Goal: Task Accomplishment & Management: Use online tool/utility

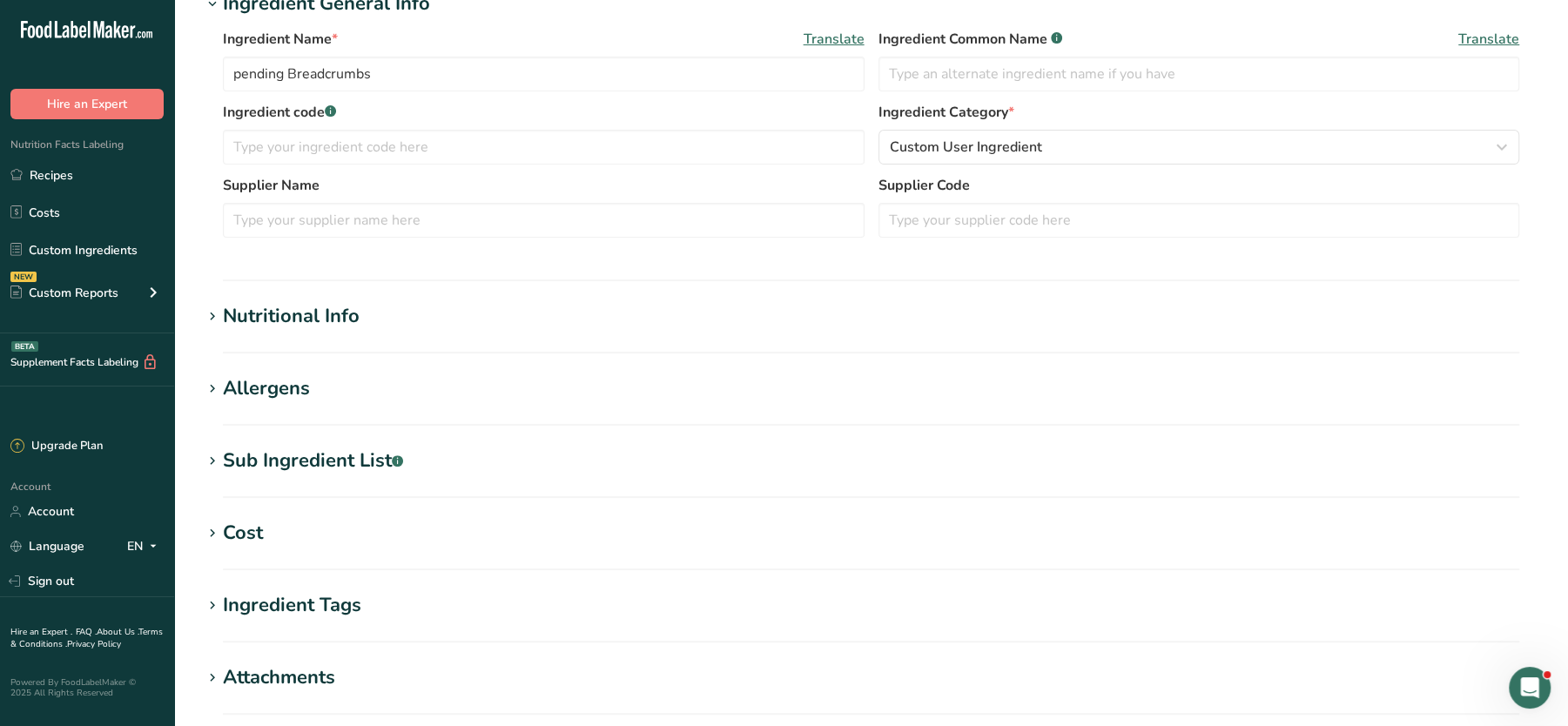
scroll to position [395, 0]
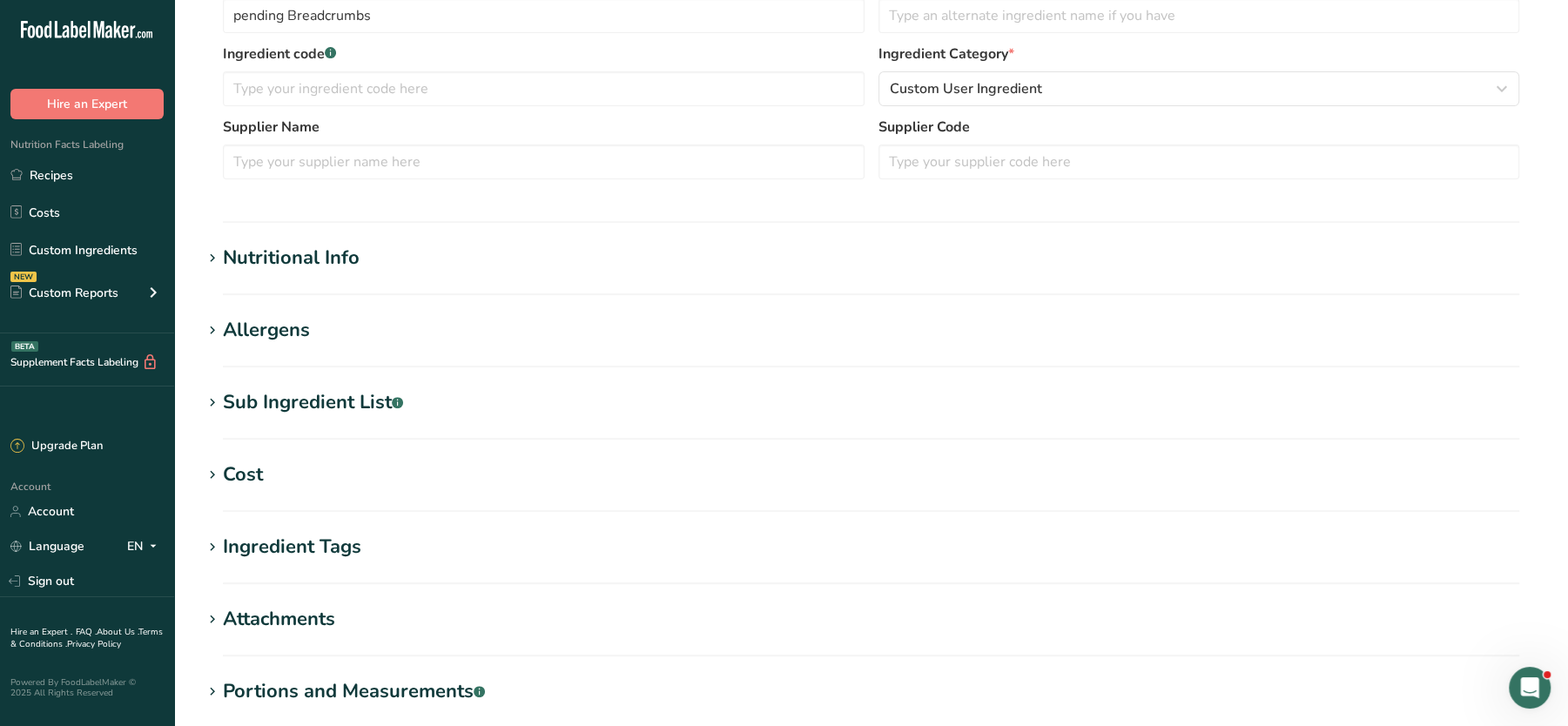
click at [267, 262] on div "Nutritional Info" at bounding box center [291, 257] width 137 height 28
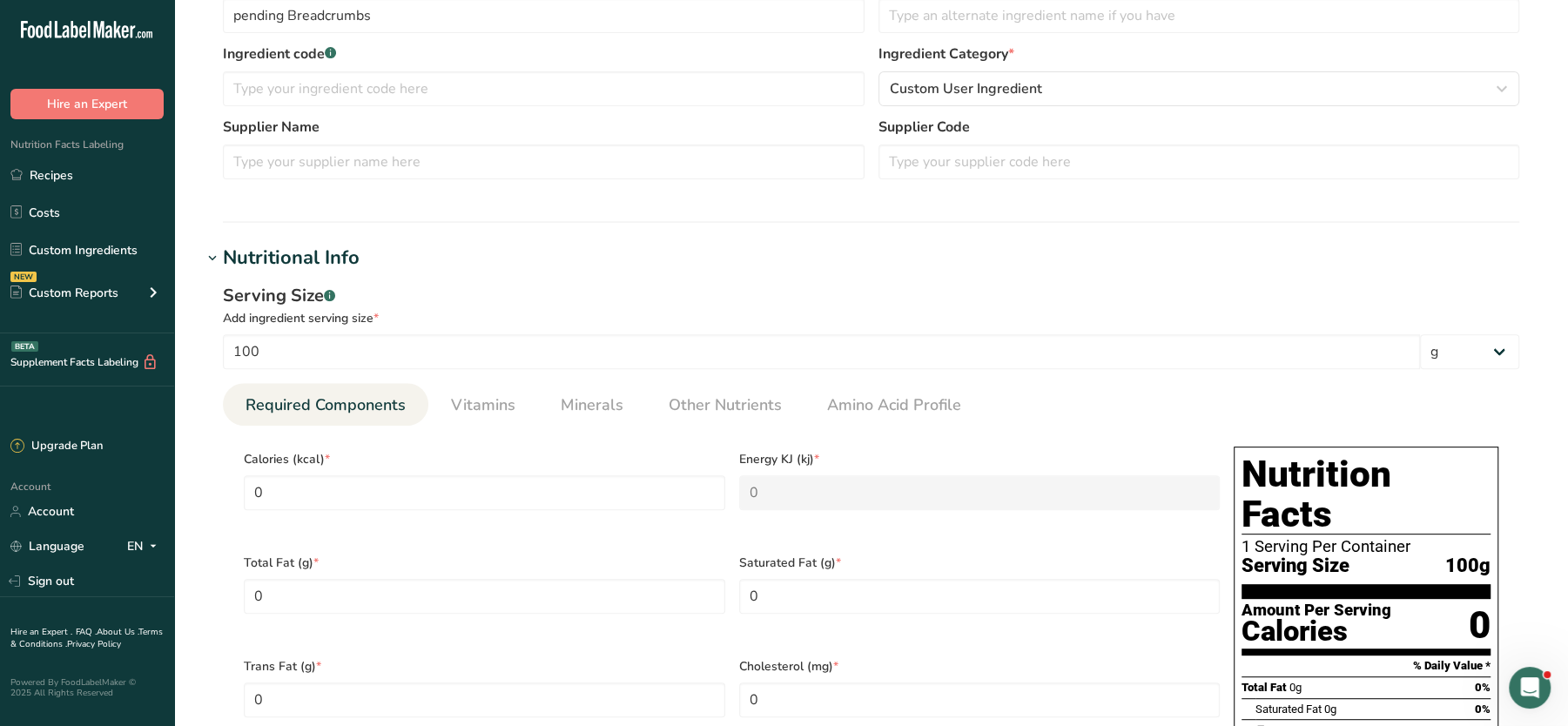
scroll to position [0, 0]
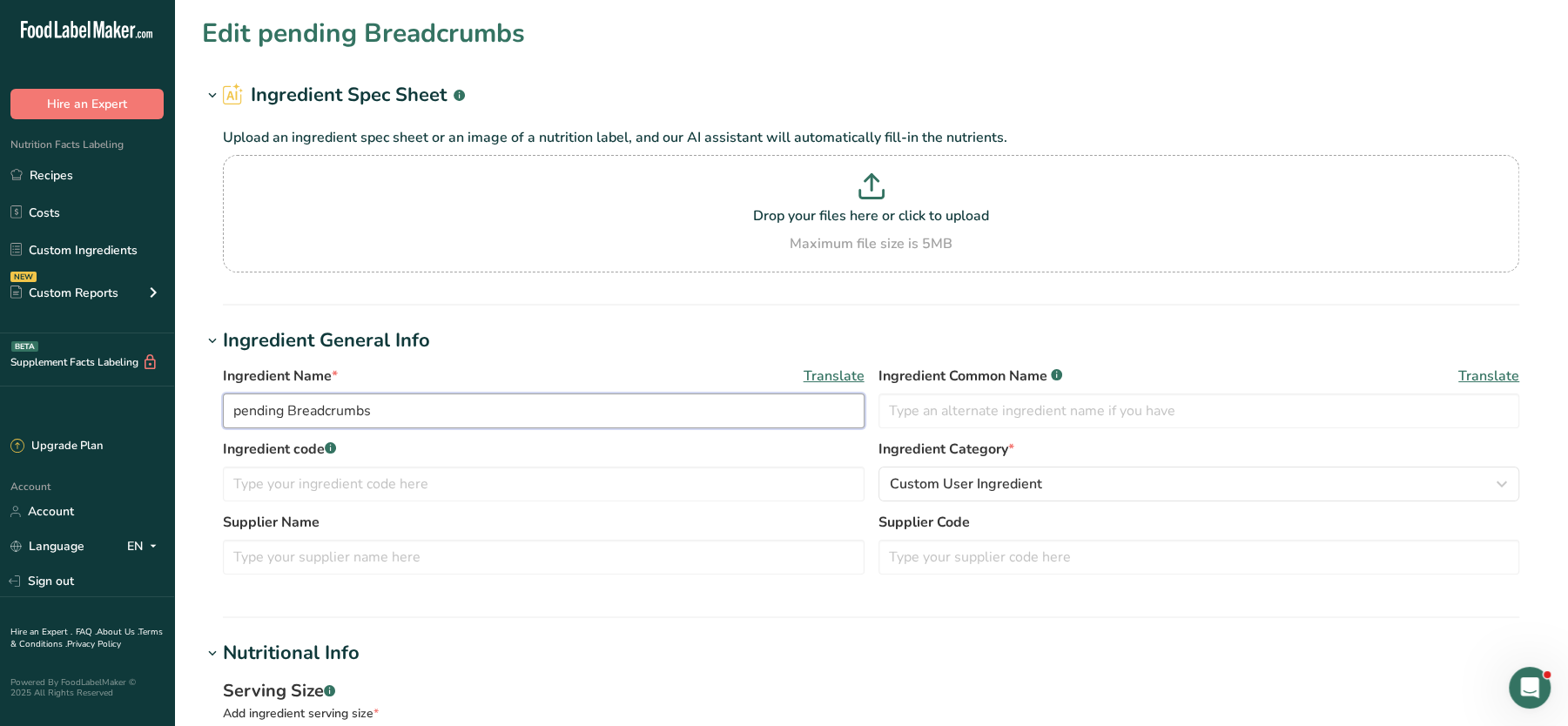
drag, startPoint x: 392, startPoint y: 419, endPoint x: 290, endPoint y: 409, distance: 102.5
click at [290, 409] on input "pending Breadcrumbs" at bounding box center [544, 411] width 642 height 35
click at [1031, 224] on p "Drop your files here or click to upload" at bounding box center [871, 216] width 1288 height 21
click at [1031, 224] on input "Drop your files here or click to upload Maximum file size is 5MB" at bounding box center [871, 214] width 1296 height 118
type input "C:\fakepath\PENDING Mixed Bean Goulash Prep Pot 350g_10_09_2025, 21_42_16.png"
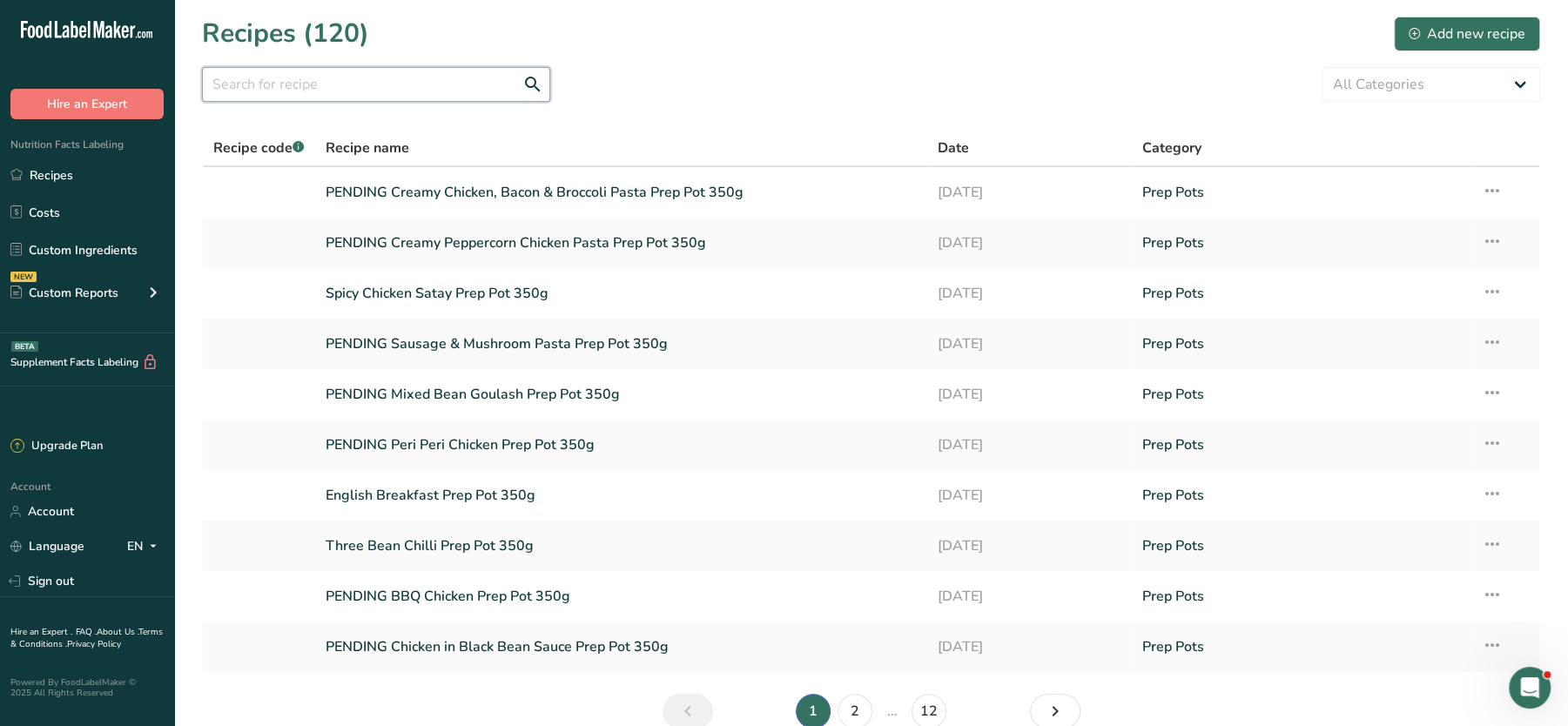
click at [507, 85] on input "text" at bounding box center [376, 85] width 348 height 35
click at [459, 401] on link "PENDING Mixed Bean Goulash Prep Pot 350g" at bounding box center [621, 394] width 592 height 37
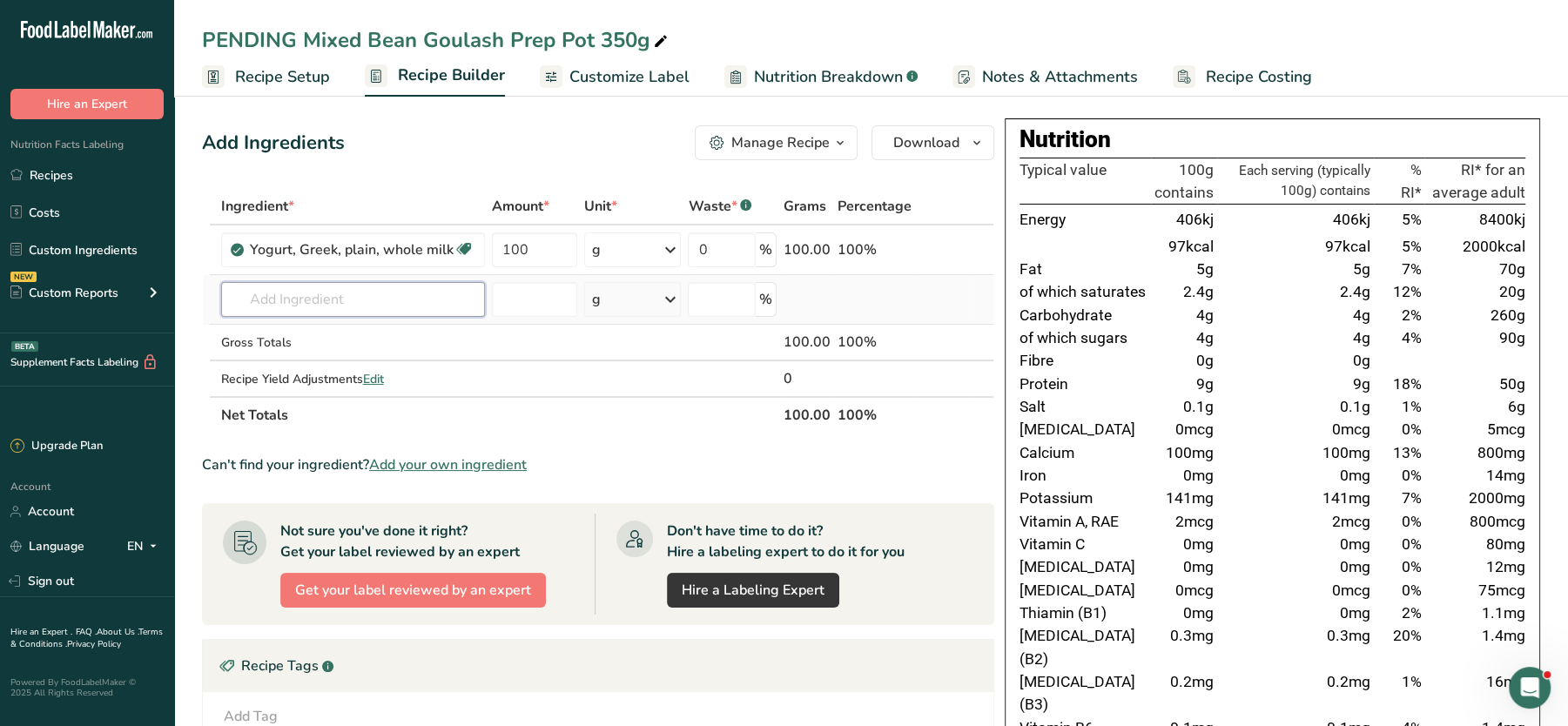
click at [392, 307] on input "text" at bounding box center [353, 300] width 264 height 35
paste input "Breadcrumbs"
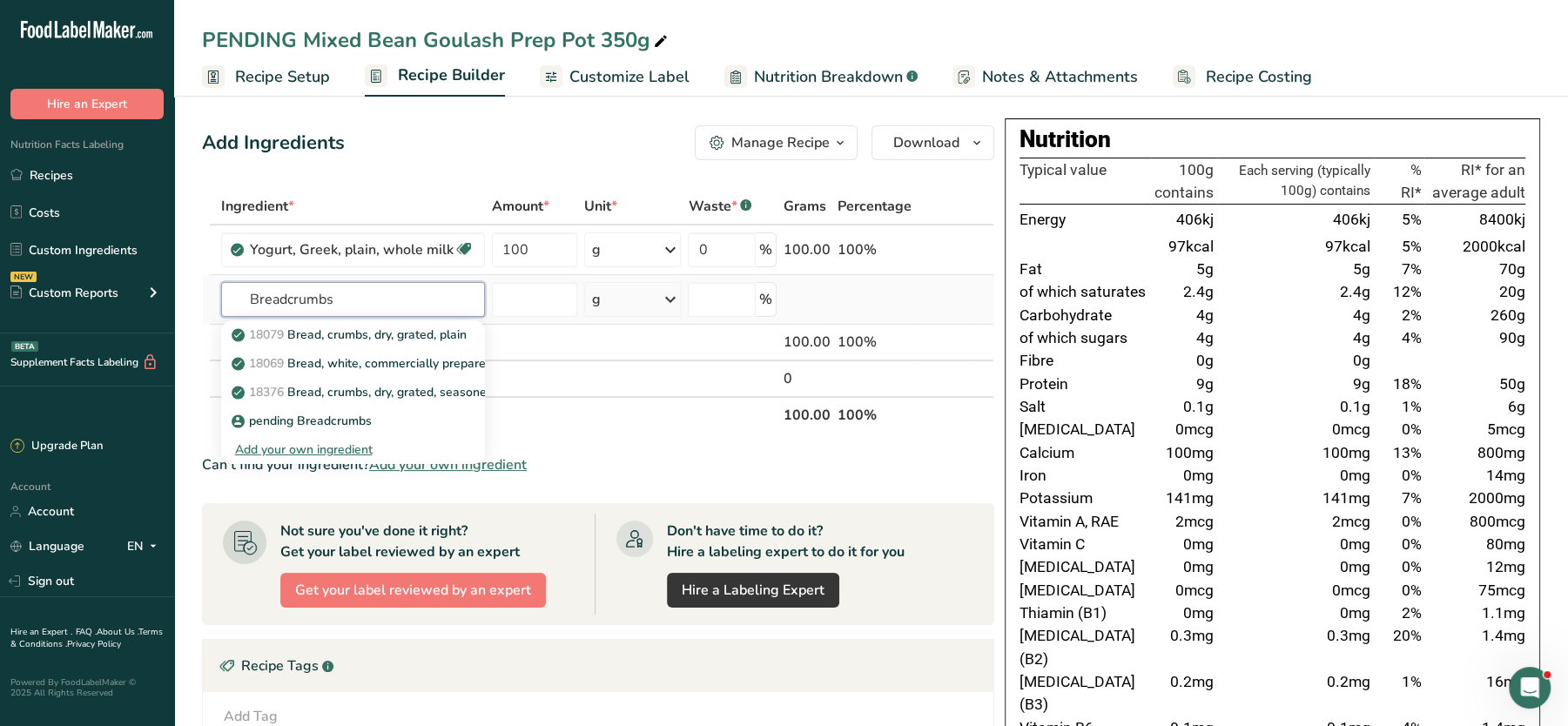
type input "Breadcrumbs"
click at [302, 448] on div "Add your own ingredient" at bounding box center [353, 450] width 236 height 18
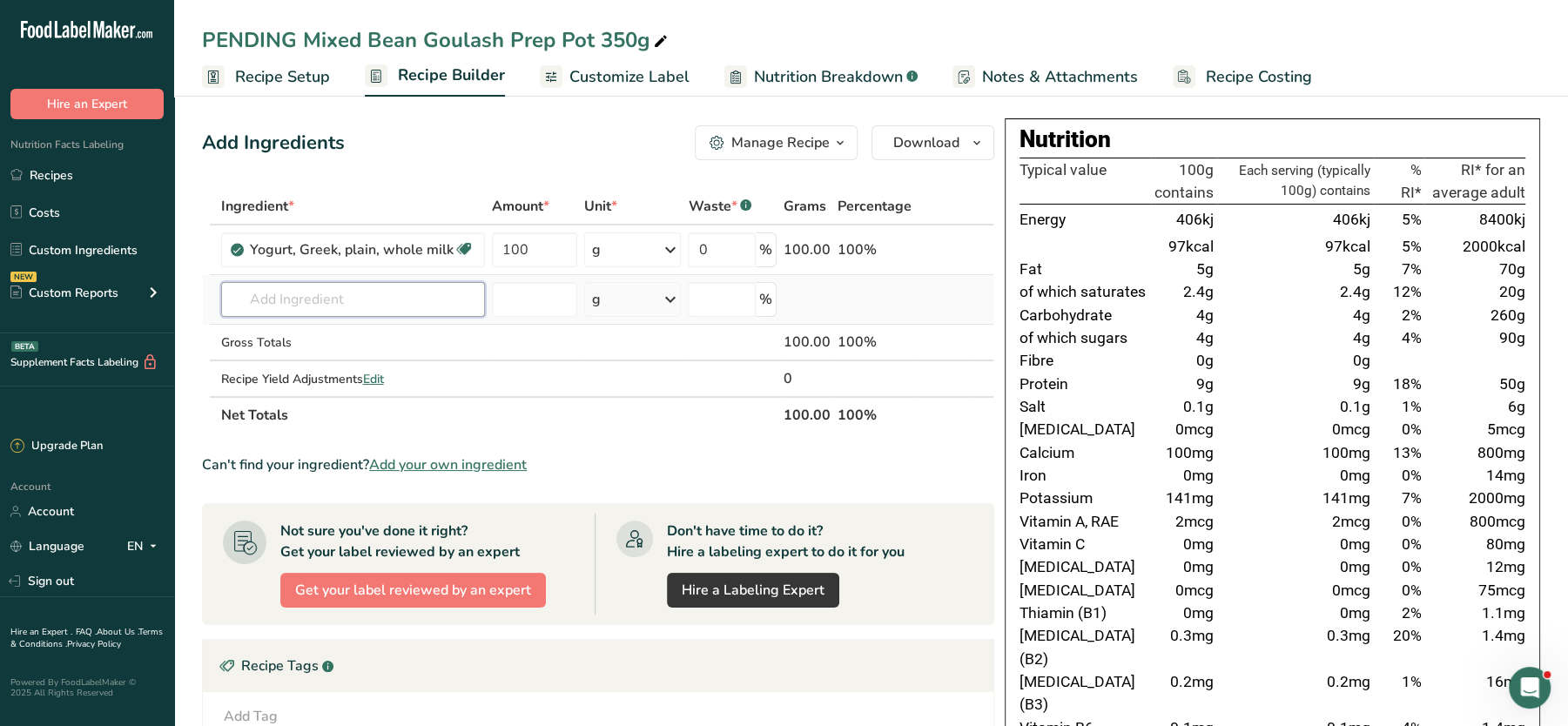
click at [359, 293] on input "text" at bounding box center [353, 300] width 264 height 35
paste input "Breadcrumbs"
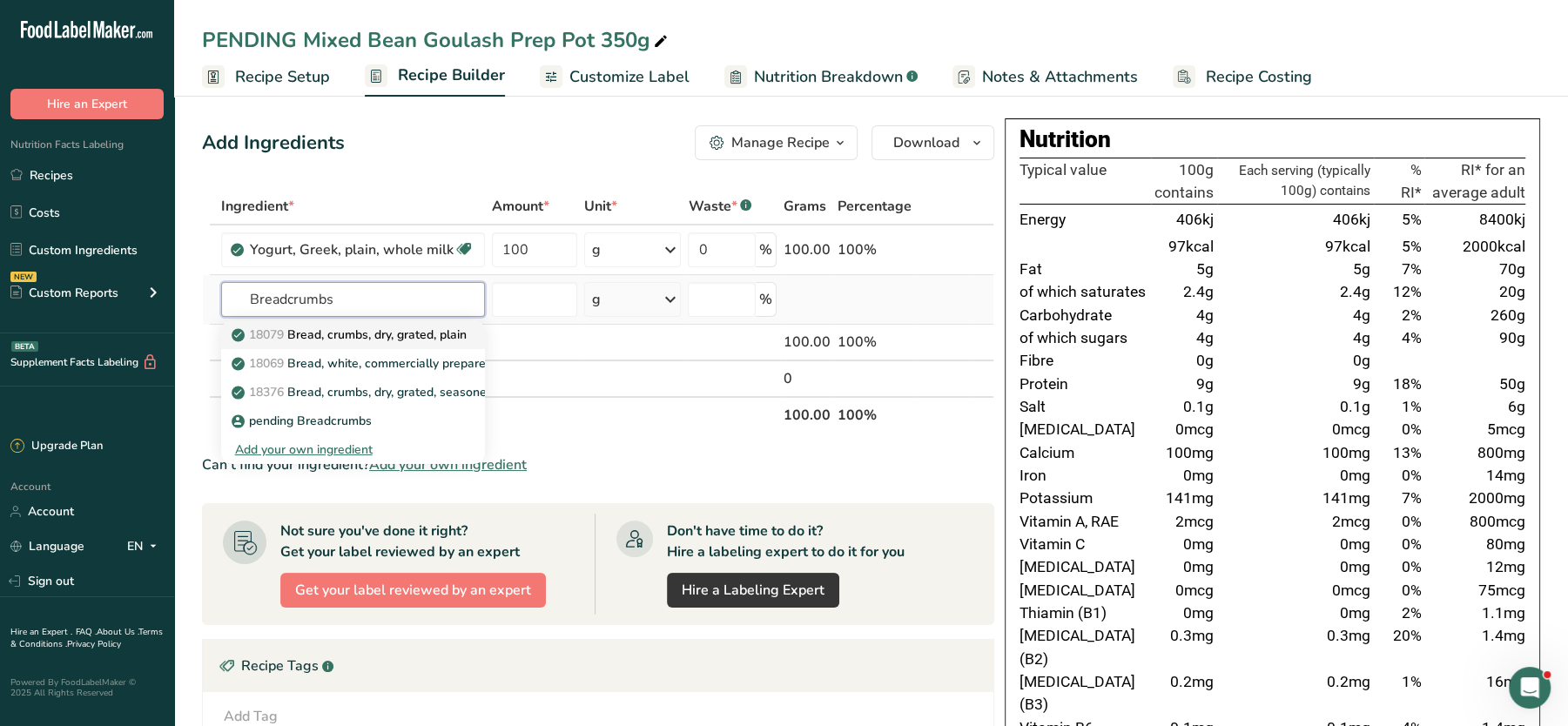
type input "Breadcrumbs"
click at [415, 337] on p "18079 Bread, crumbs, dry, grated, plain" at bounding box center [351, 335] width 231 height 18
type input "Bread, crumbs, dry, grated, plain"
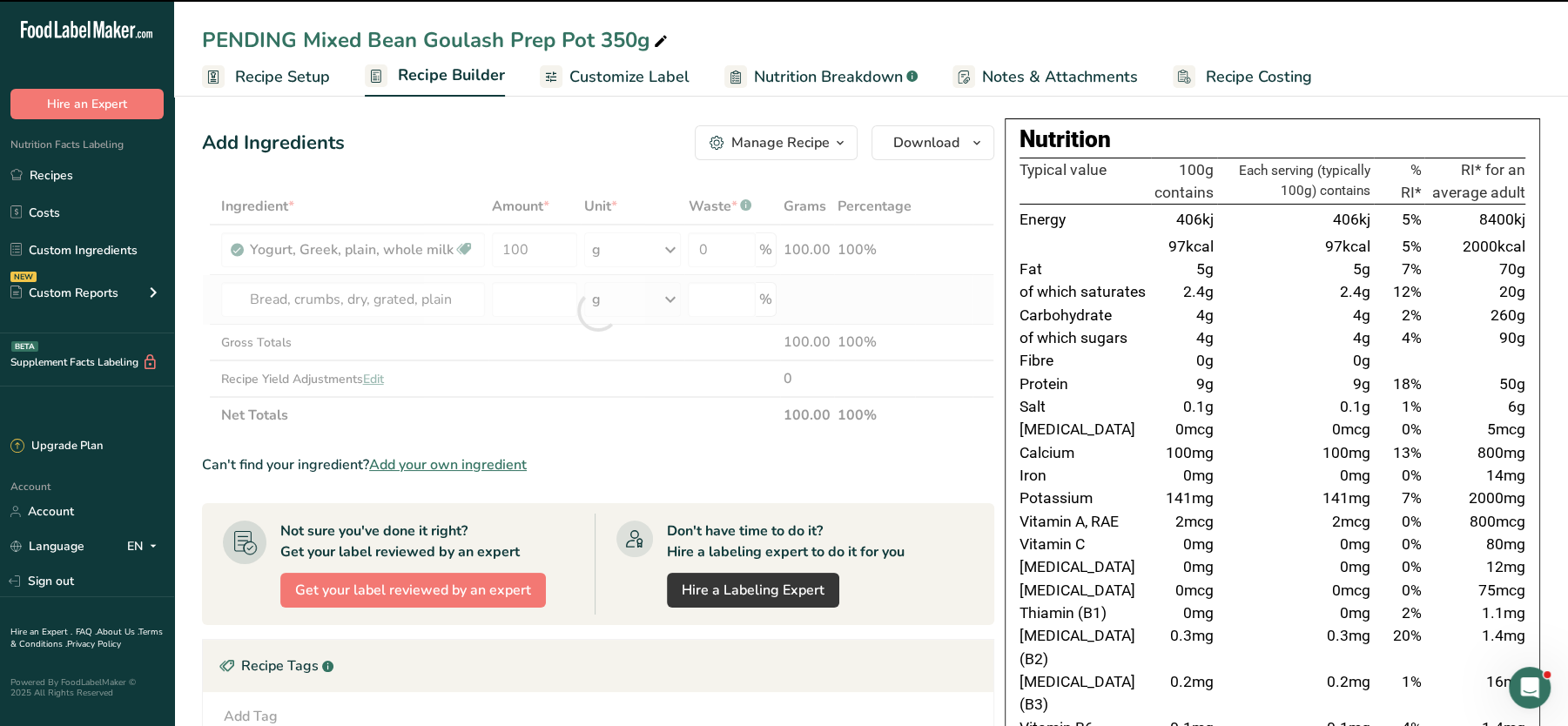
type input "0"
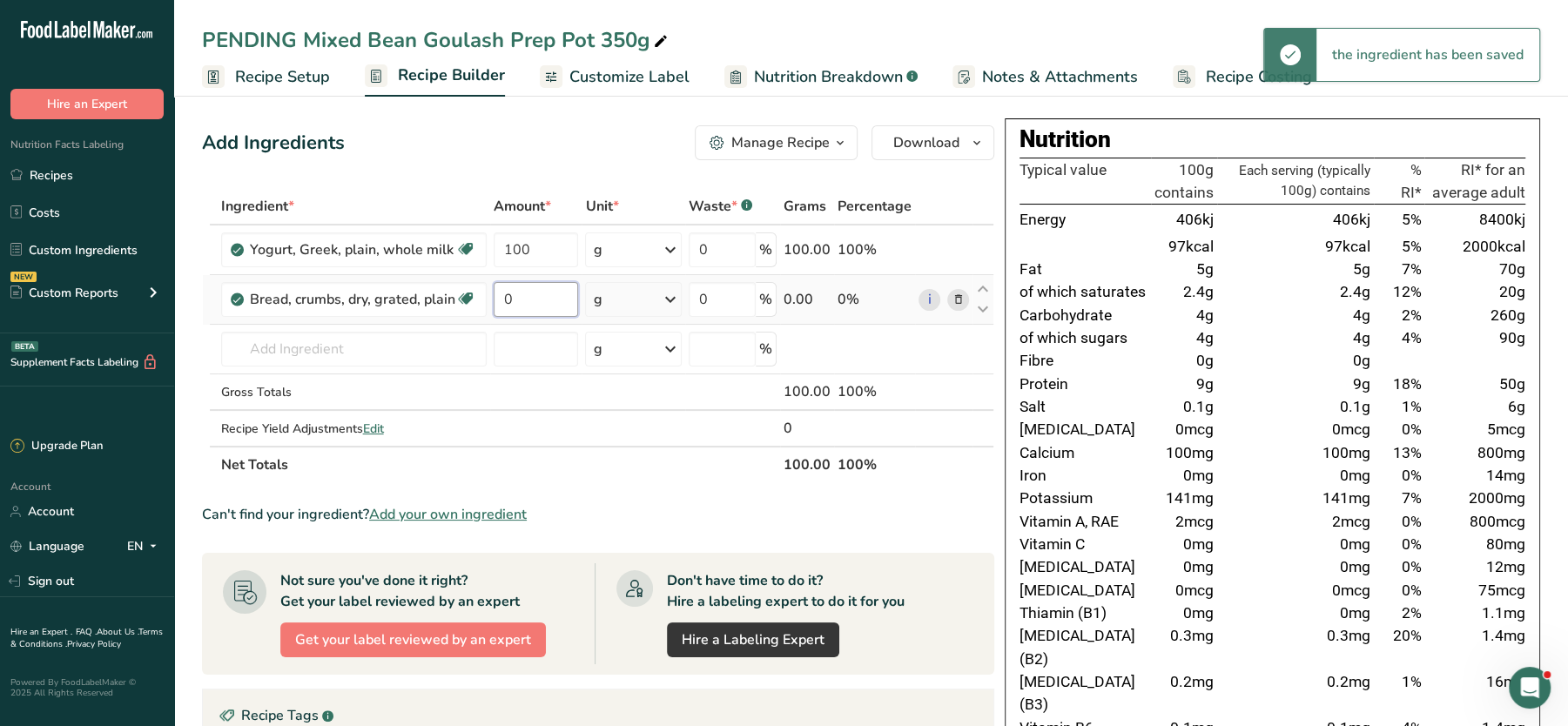
click at [526, 300] on input "0" at bounding box center [536, 300] width 85 height 35
type input "100"
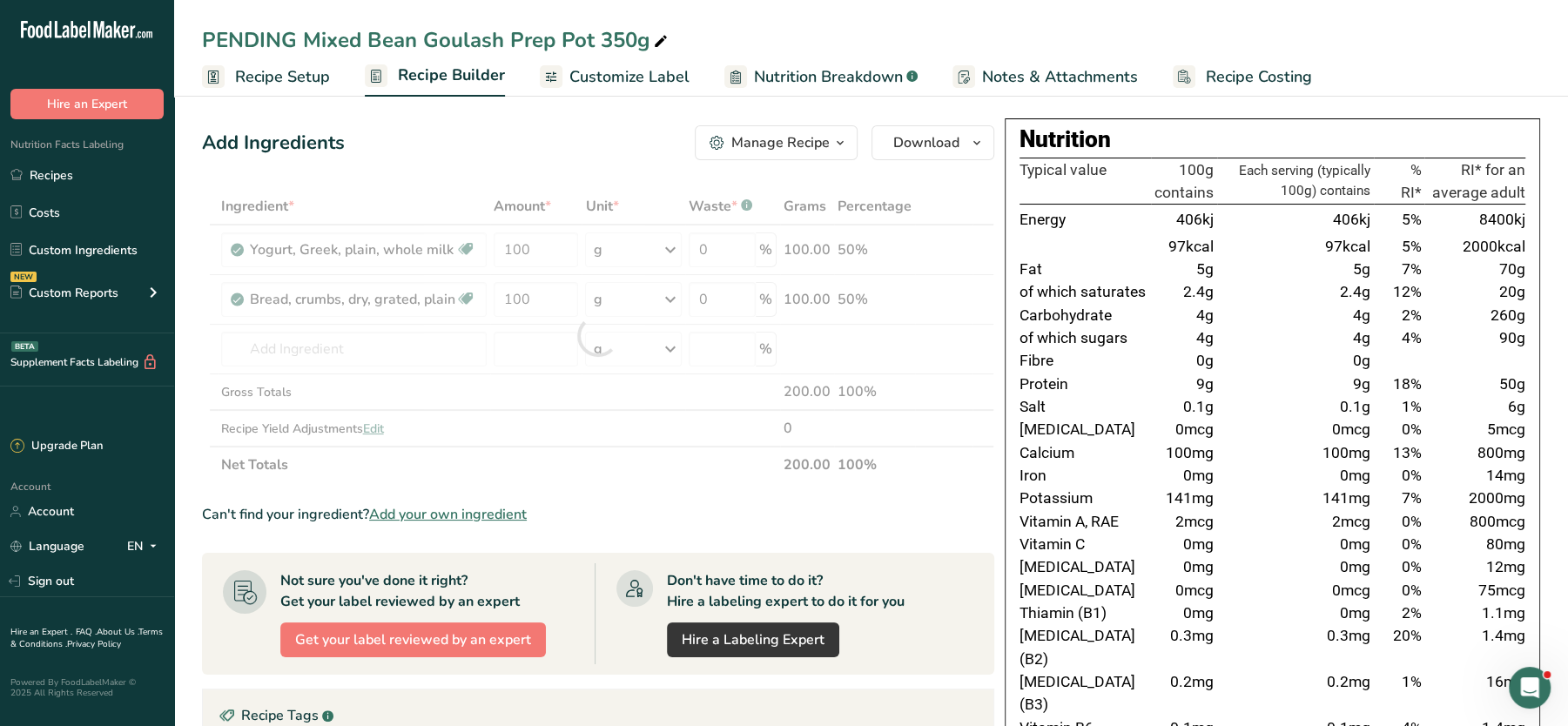
click at [646, 157] on div "Add Ingredients Manage Recipe Delete Recipe Duplicate Recipe Scale Recipe Save …" at bounding box center [598, 142] width 793 height 35
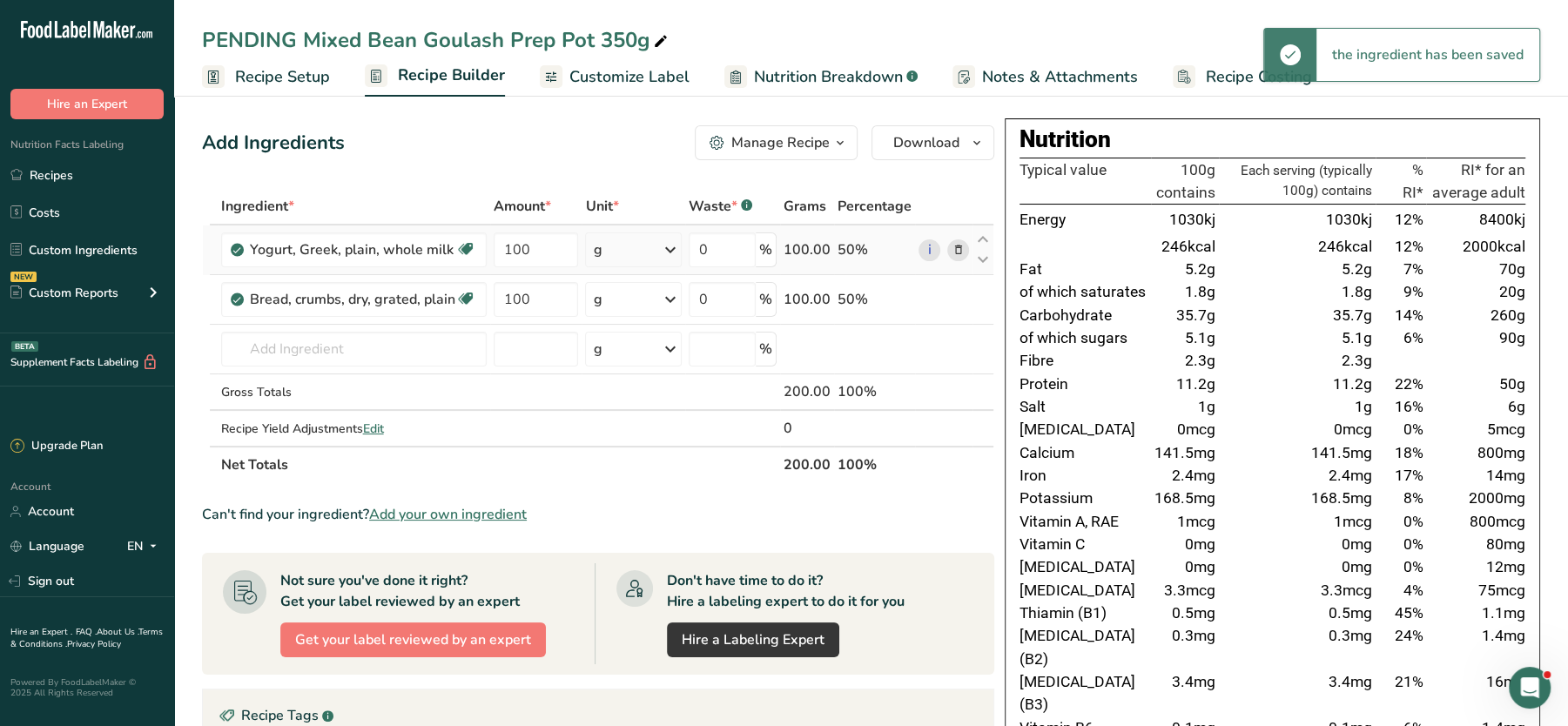
click at [961, 243] on icon at bounding box center [958, 251] width 12 height 18
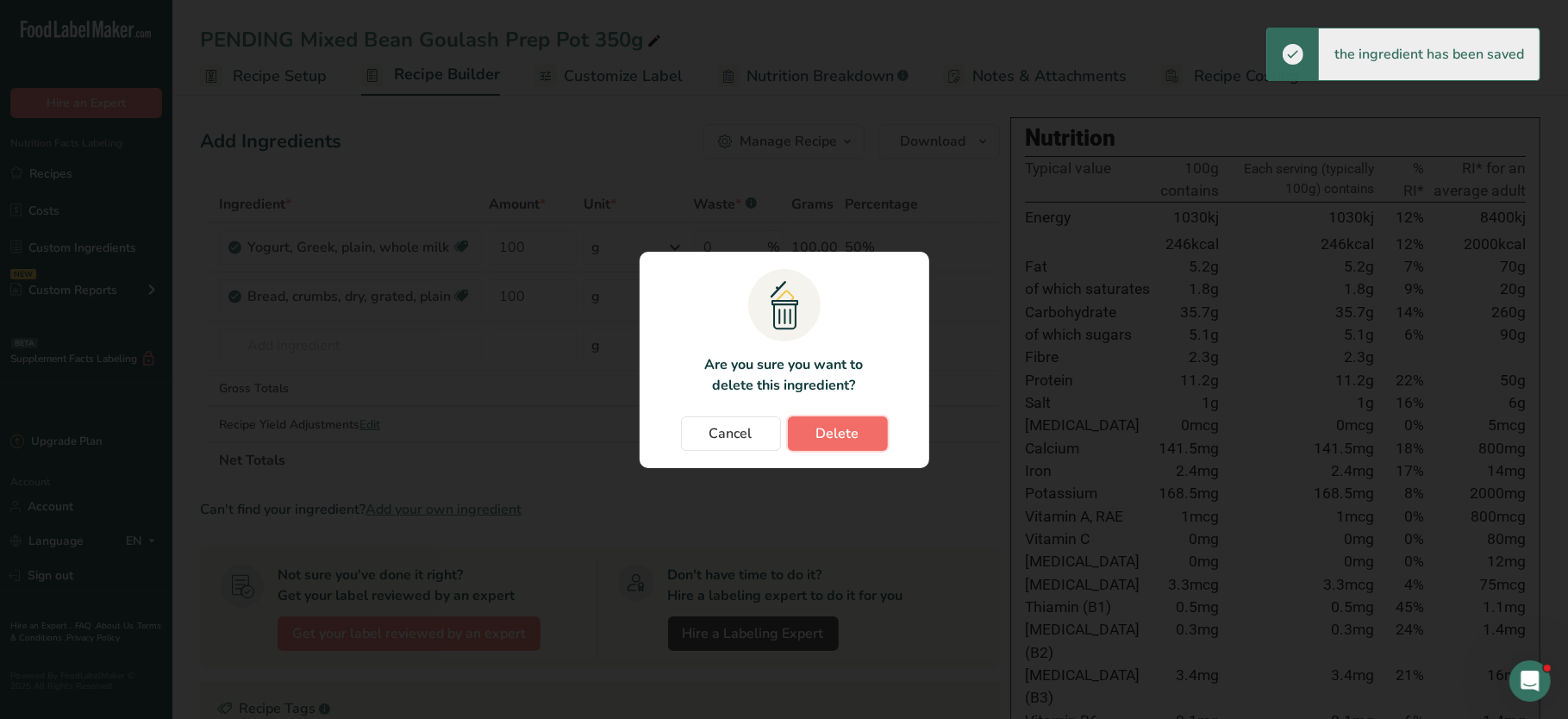
click at [842, 433] on span "Delete" at bounding box center [838, 433] width 43 height 21
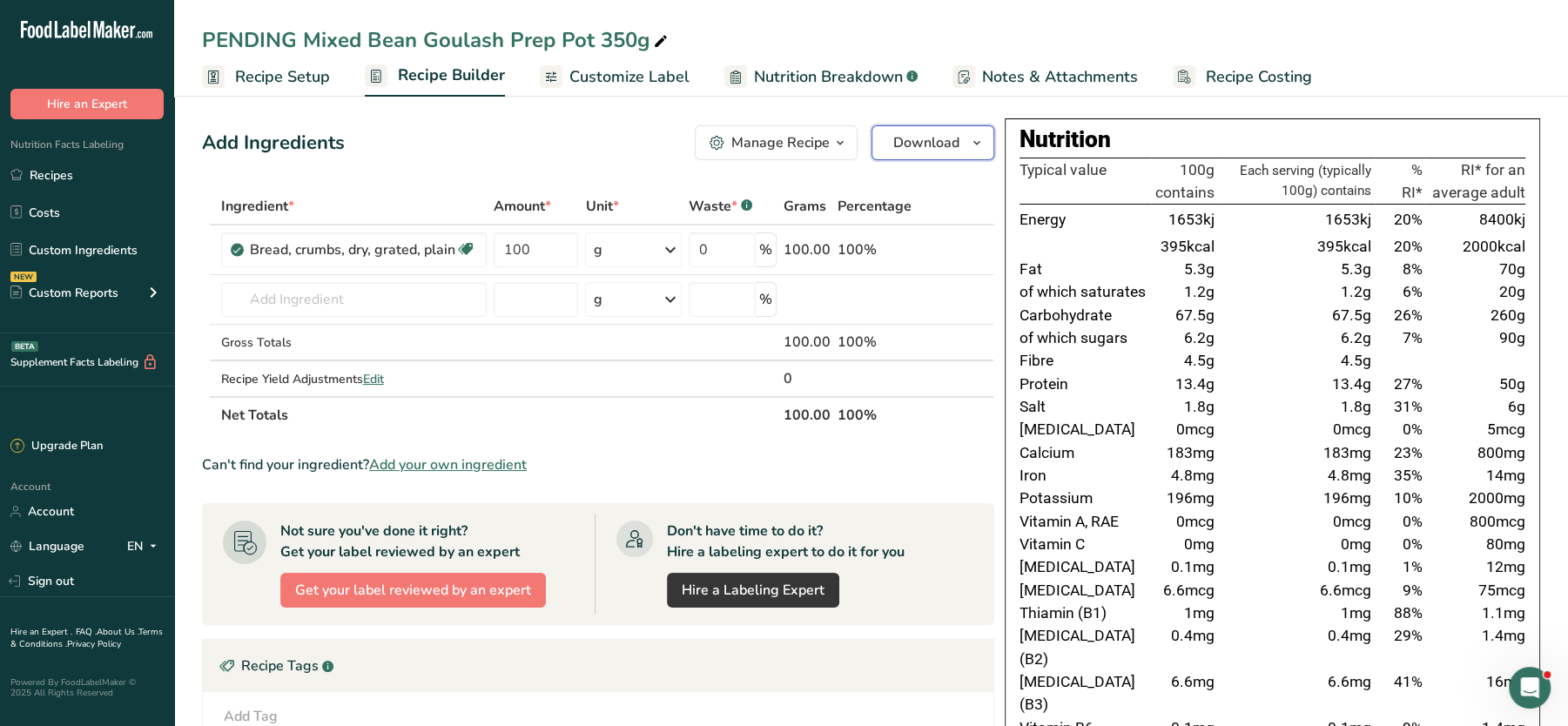
click at [915, 150] on span "Download" at bounding box center [926, 142] width 66 height 21
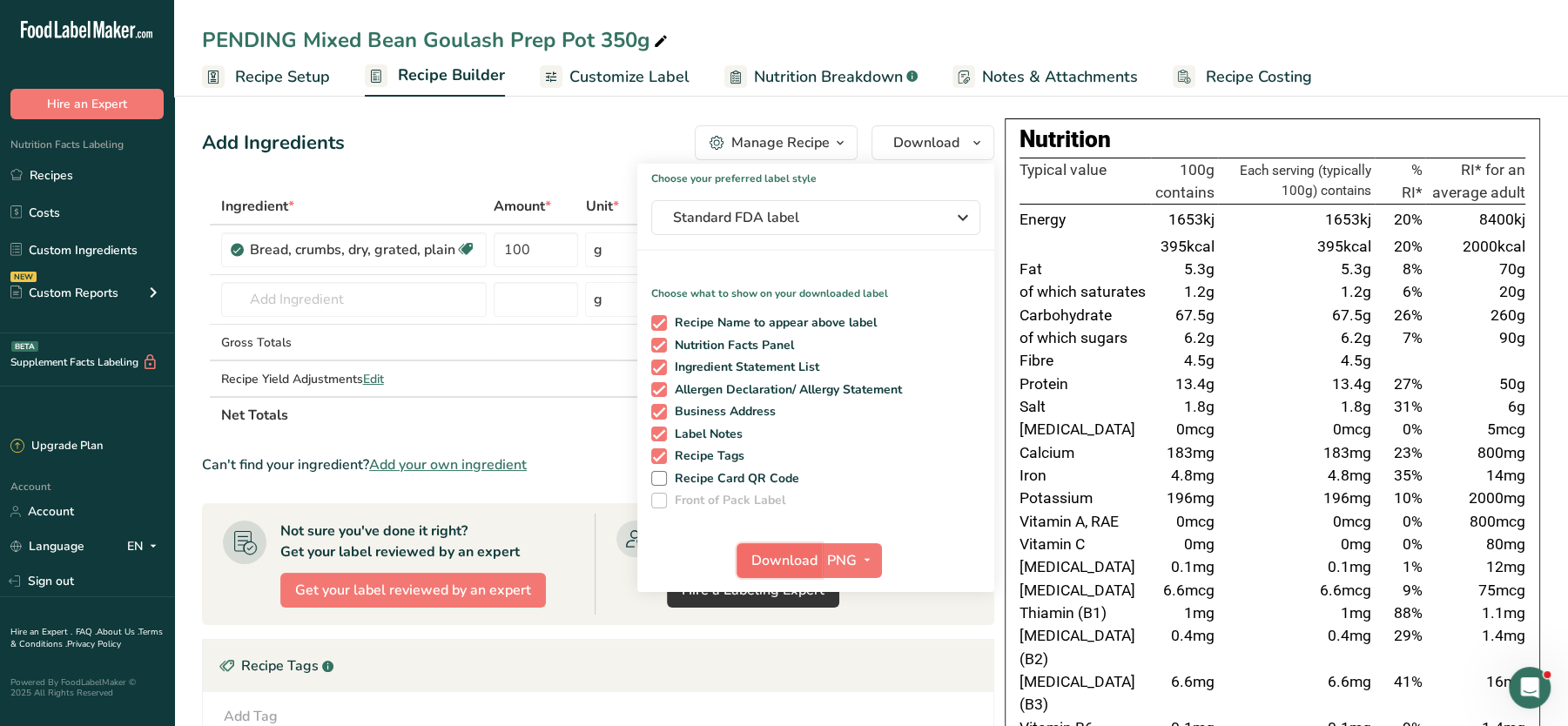
click at [776, 563] on span "Download" at bounding box center [784, 561] width 66 height 21
